Goal: Find specific page/section: Find specific page/section

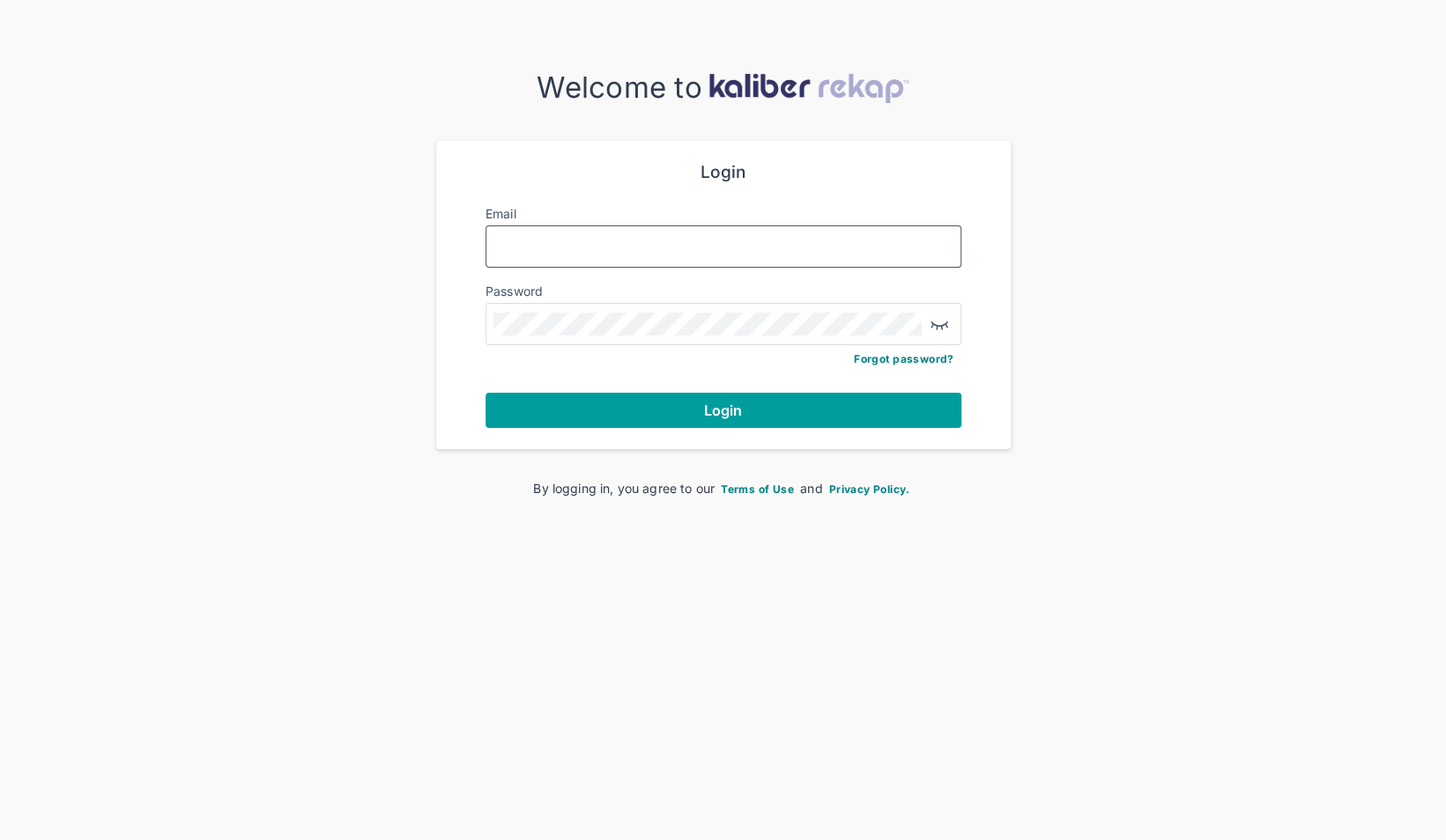
type input "**********"
click at [683, 405] on button "Login" at bounding box center [723, 410] width 476 height 35
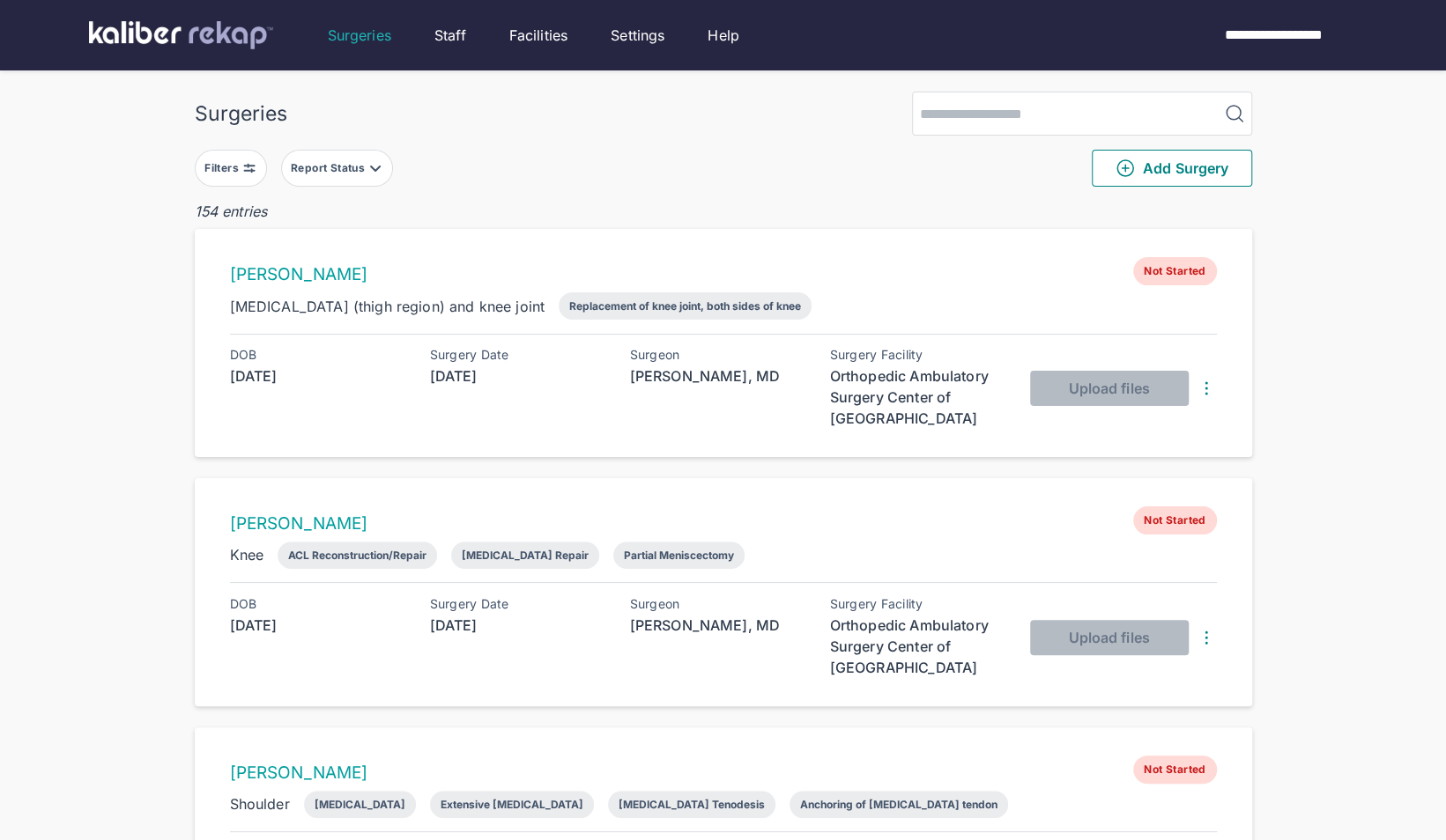
click at [353, 175] on button "Report Status" at bounding box center [337, 168] width 112 height 37
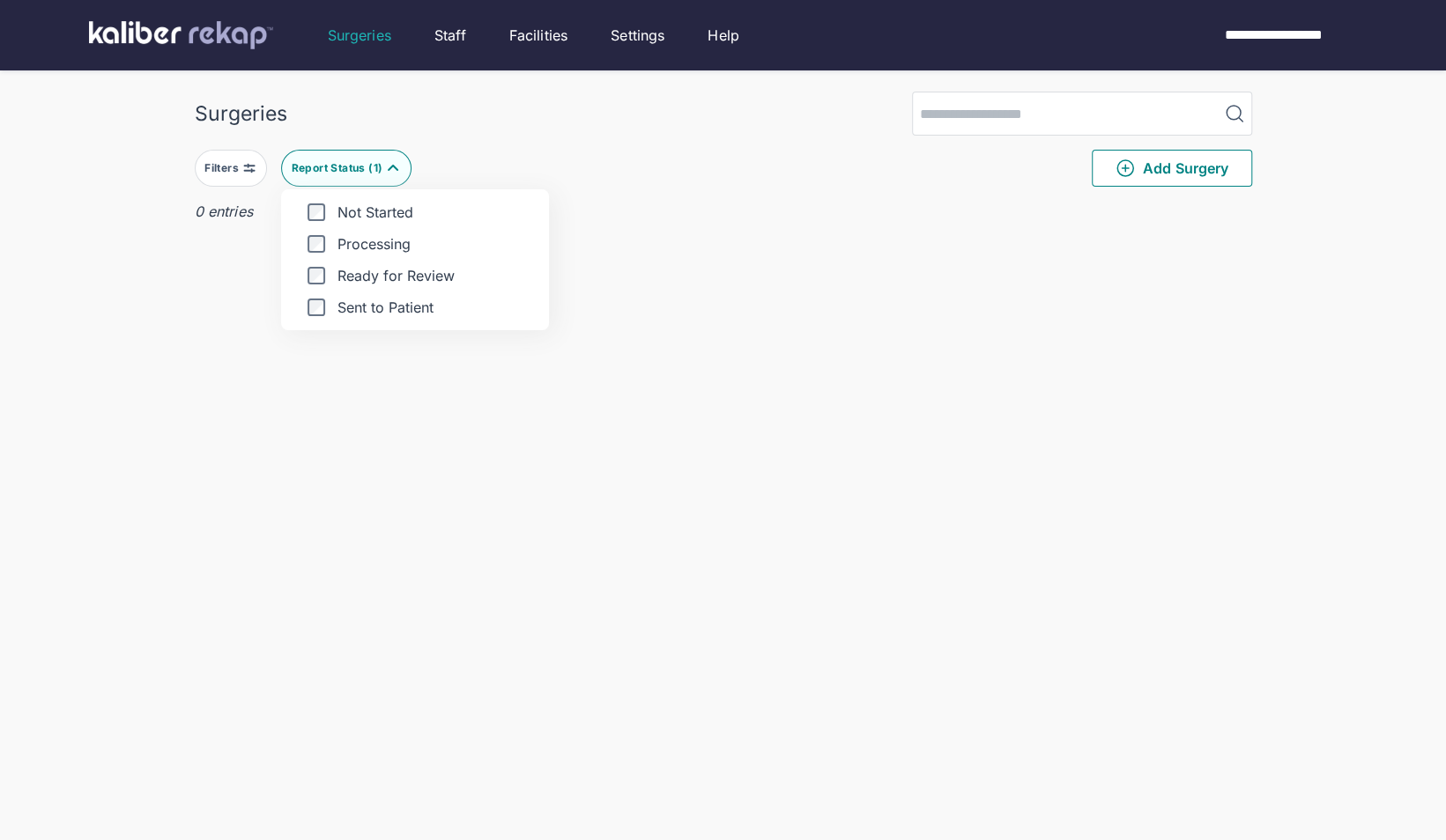
click at [169, 287] on div "Surgeries Filters Report Status ( 1 ) Not Started Processing Ready for Review S…" at bounding box center [723, 455] width 1446 height 911
